Goal: Information Seeking & Learning: Learn about a topic

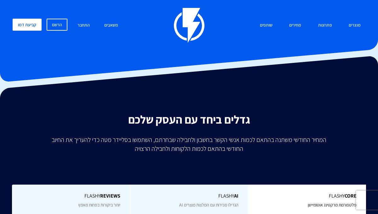
click at [155, 118] on h2 "גדלים ביחד עם העסק שלכם" at bounding box center [189, 119] width 369 height 13
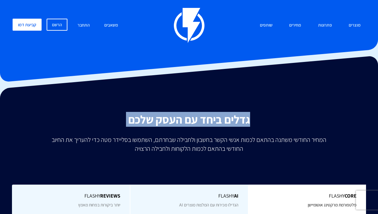
click at [155, 118] on h2 "גדלים ביחד עם העסק שלכם" at bounding box center [189, 119] width 369 height 13
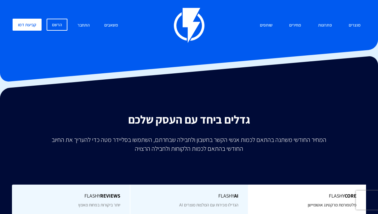
click at [137, 120] on h2 "גדלים ביחד עם העסק שלכם" at bounding box center [189, 119] width 369 height 13
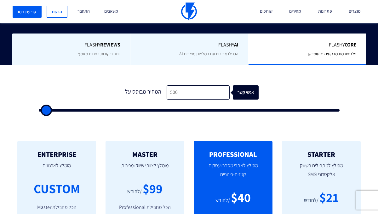
scroll to position [155, 0]
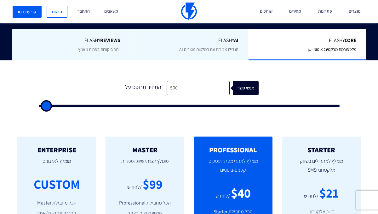
type input "2,000"
type input "2000"
type input "2,500"
type input "2500"
type input "3,500"
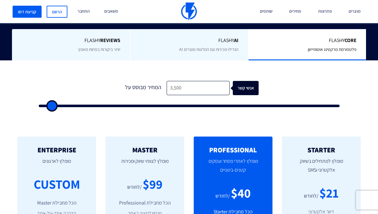
type input "3500"
type input "7,000"
type input "7000"
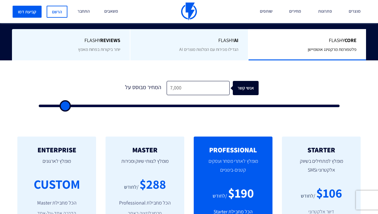
type input "10,000"
type input "10000"
type input "13,500"
type input "13500"
type input "16,500"
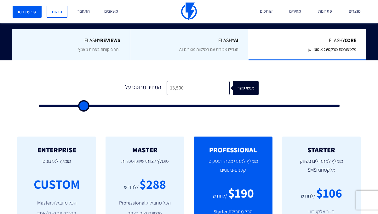
type input "16500"
type input "18,000"
type input "18000"
type input "19,000"
type input "19000"
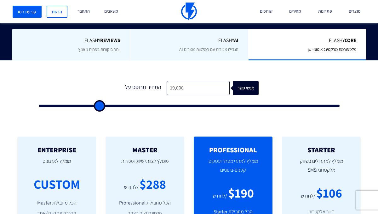
type input "20,000"
type input "20000"
type input "20,500"
type input "20500"
type input "21,000"
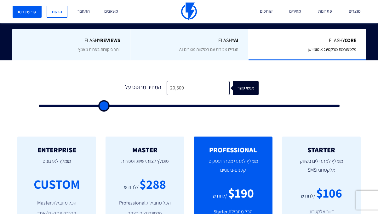
type input "21000"
type input "21,500"
type input "21500"
type input "22,000"
type input "22000"
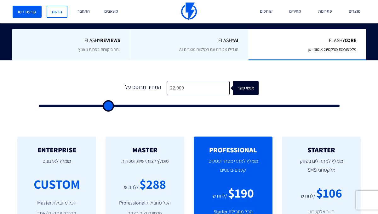
type input "22,500"
type input "22500"
type input "23,000"
type input "23000"
type input "23,500"
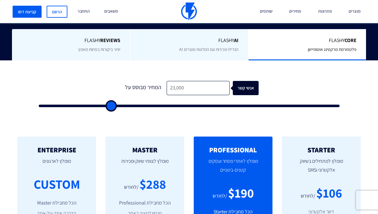
type input "23500"
type input "22,500"
type input "22500"
type input "21,000"
type input "21000"
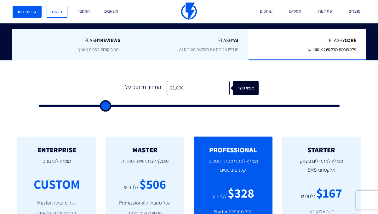
type input "18,000"
type input "18000"
type input "14,500"
type input "14500"
type input "10,500"
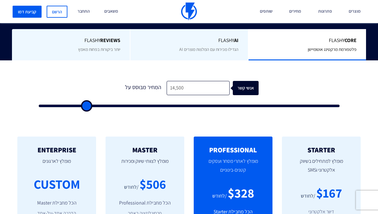
type input "10500"
type input "7,500"
type input "7500"
type input "5,500"
type input "5500"
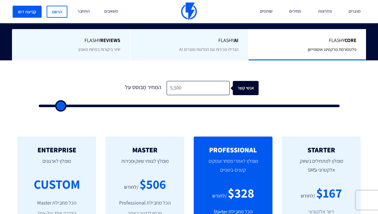
type input "3,500"
type input "3500"
type input "2,500"
type input "2500"
type input "2,000"
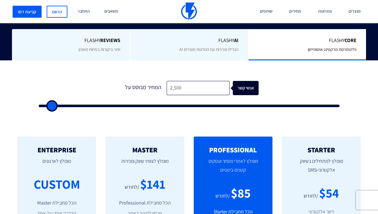
type input "2000"
type input "1,500"
type input "1500"
type input "1,000"
type input "1000"
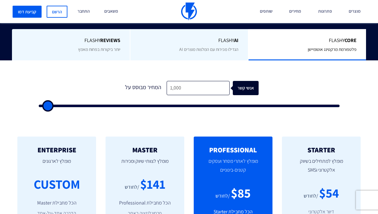
type input "500"
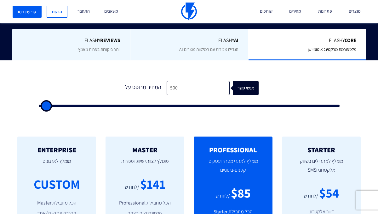
type input "500"
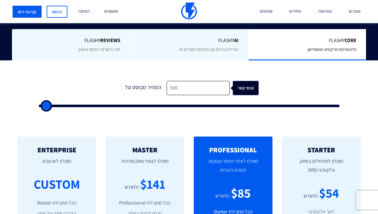
type input "500"
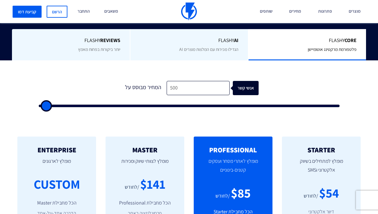
type input "500"
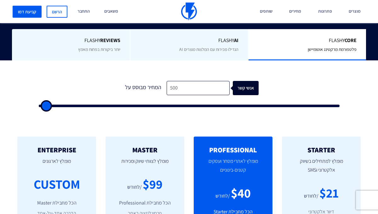
type input "500"
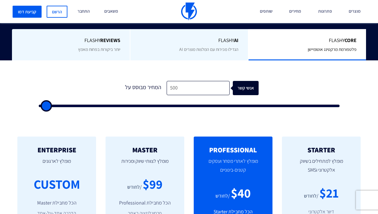
type input "500"
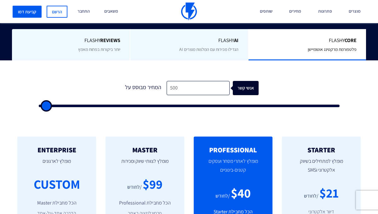
type input "500"
drag, startPoint x: 50, startPoint y: 105, endPoint x: 39, endPoint y: 104, distance: 11.2
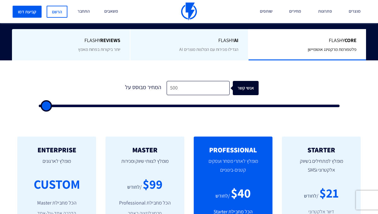
click at [39, 104] on input "range" at bounding box center [189, 105] width 301 height 3
type input "500"
